Goal: Information Seeking & Learning: Learn about a topic

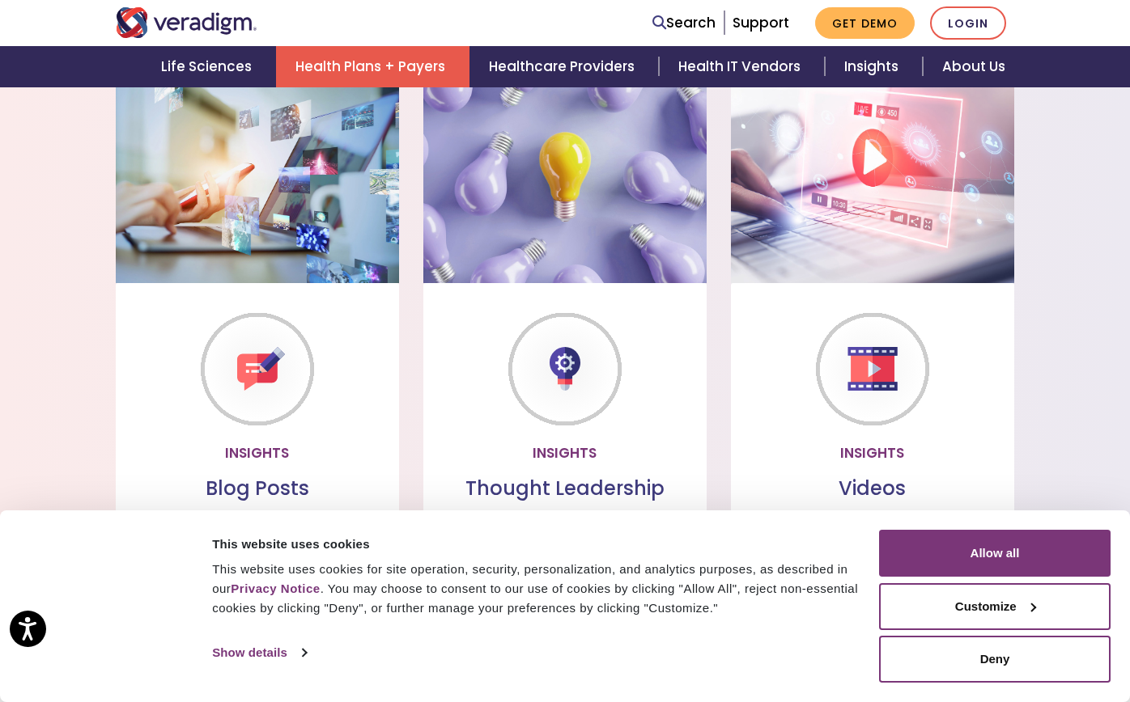
scroll to position [1246, 0]
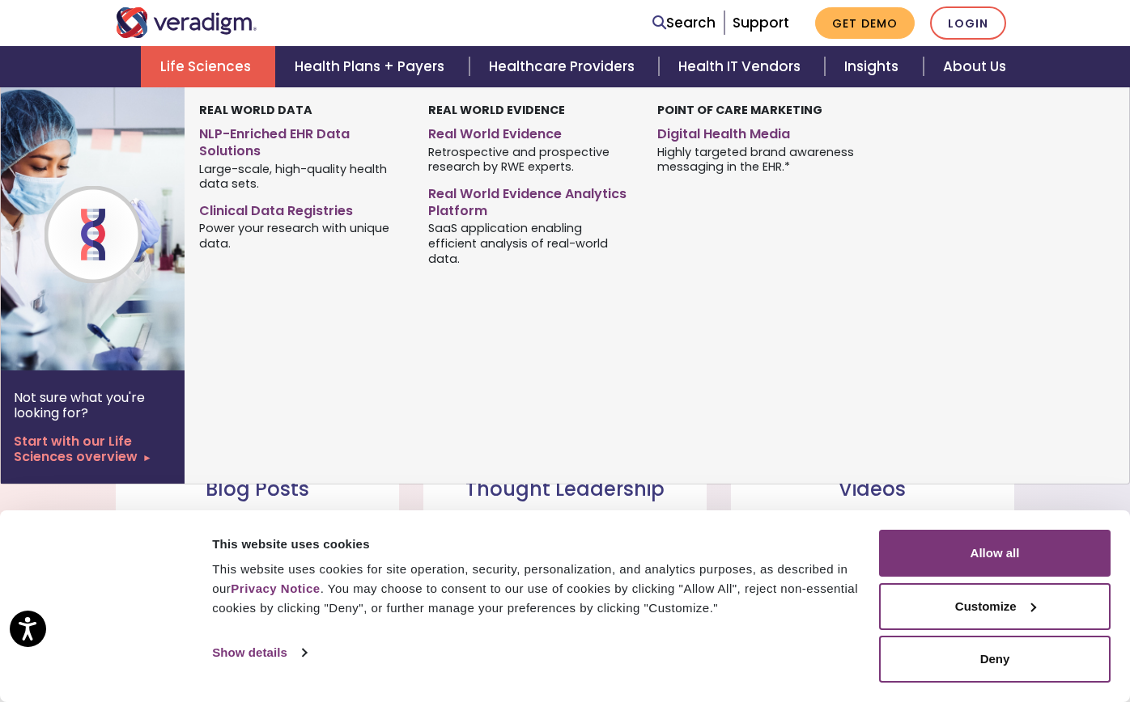
click at [230, 61] on link "Life Sciences" at bounding box center [208, 66] width 134 height 41
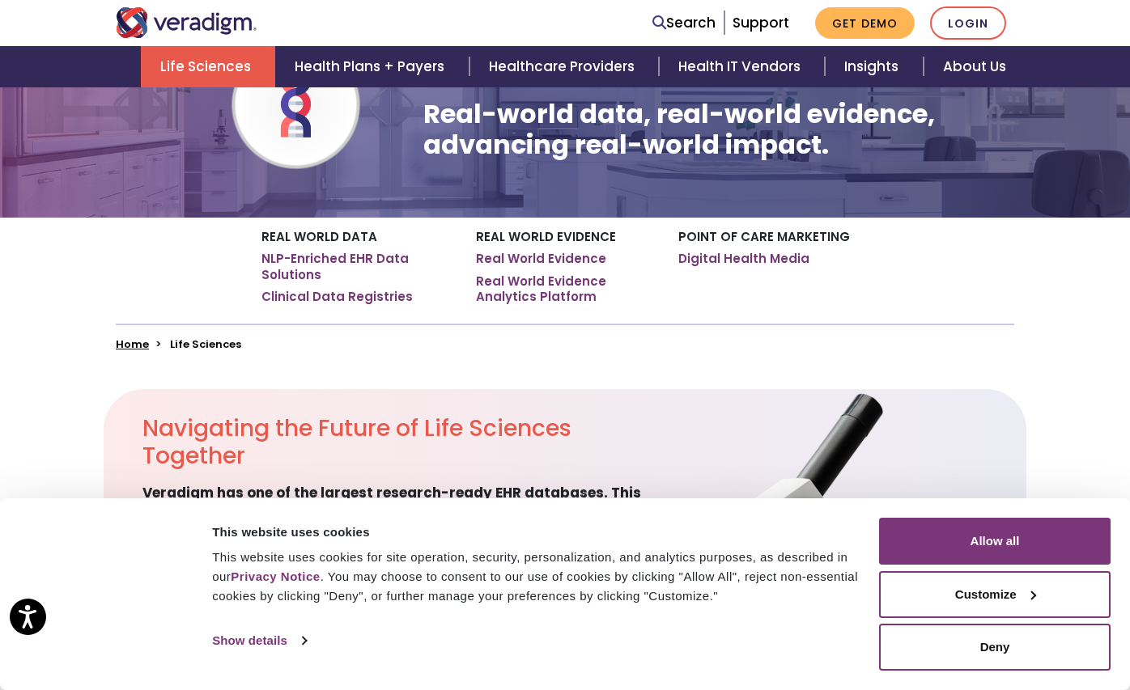
scroll to position [170, 12]
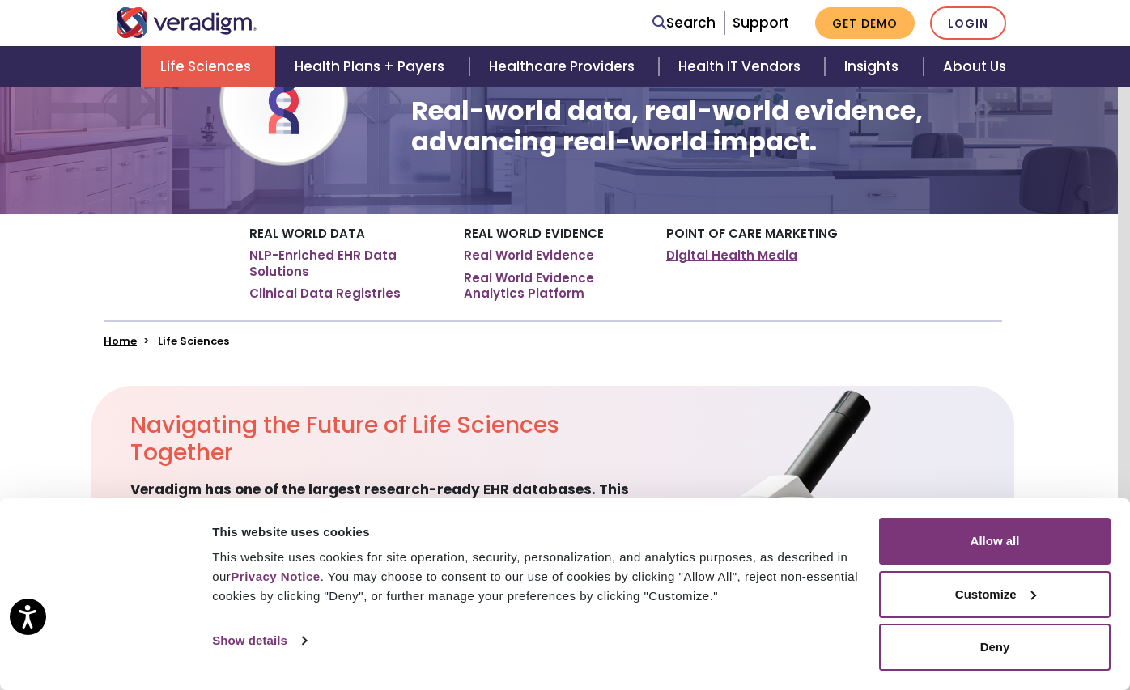
click at [713, 254] on link "Digital Health Media" at bounding box center [731, 256] width 131 height 16
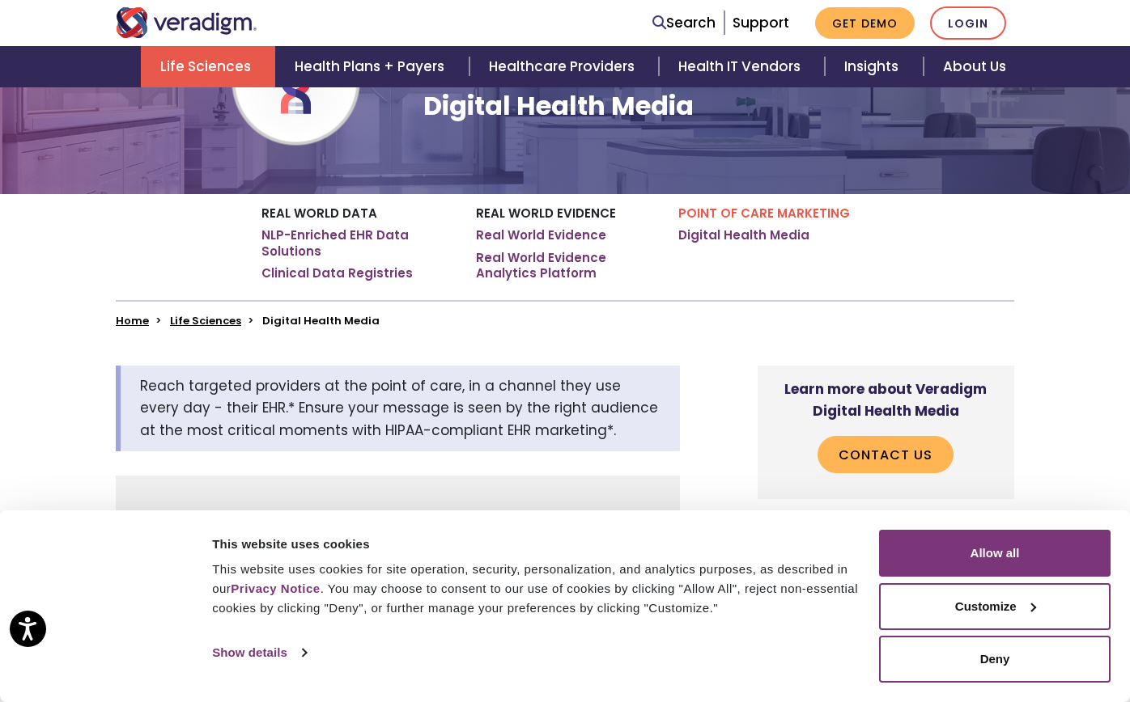
scroll to position [202, 0]
